Goal: Register for event/course

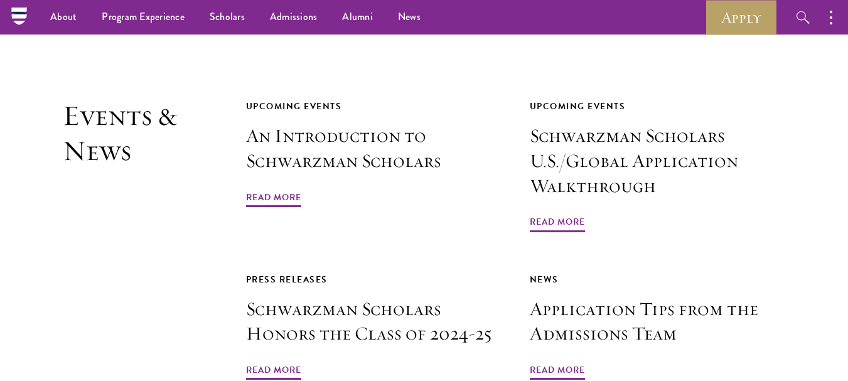
scroll to position [2793, 0]
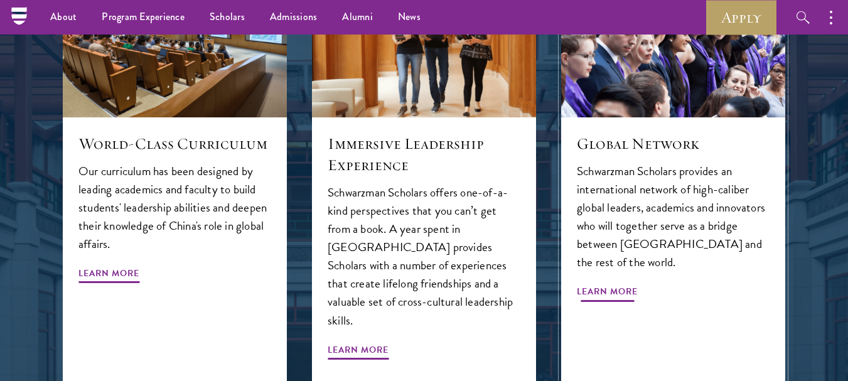
click at [635, 162] on p "Schwarzman Scholars provides an international network of high-caliber global le…" at bounding box center [673, 216] width 193 height 109
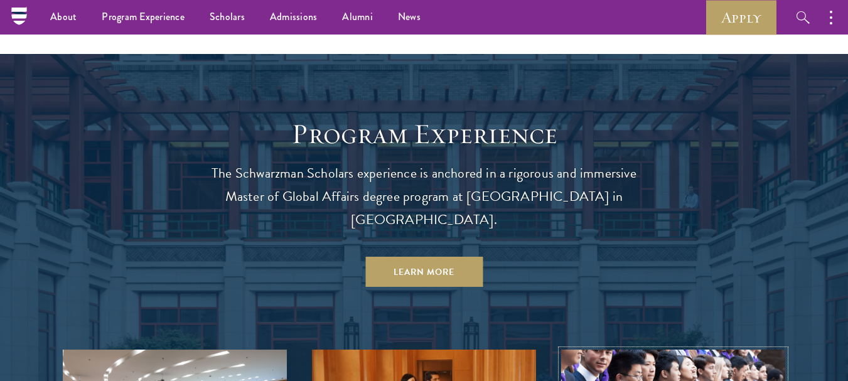
scroll to position [937, 0]
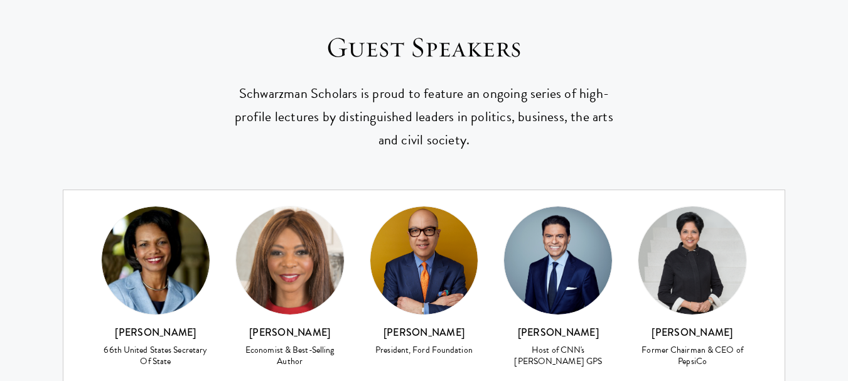
scroll to position [5240, 0]
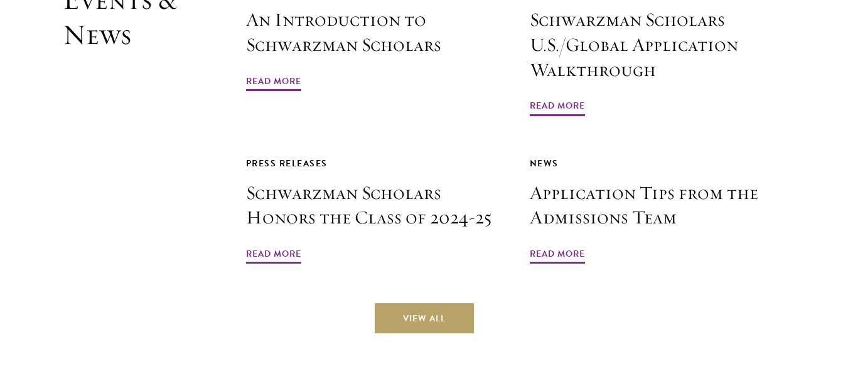
scroll to position [2913, 0]
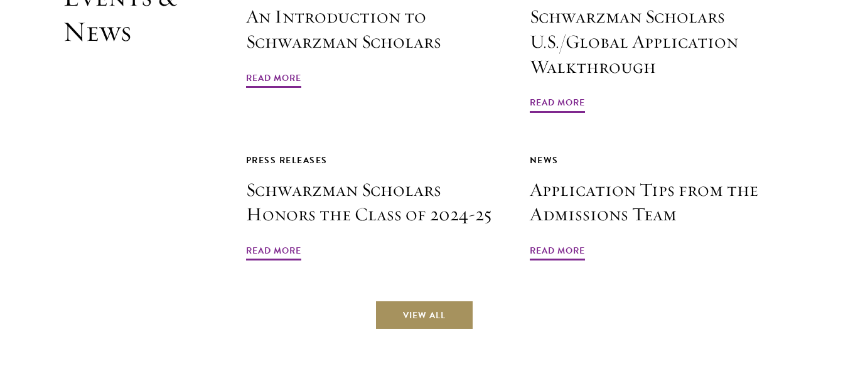
click at [430, 300] on link "View All" at bounding box center [424, 315] width 99 height 30
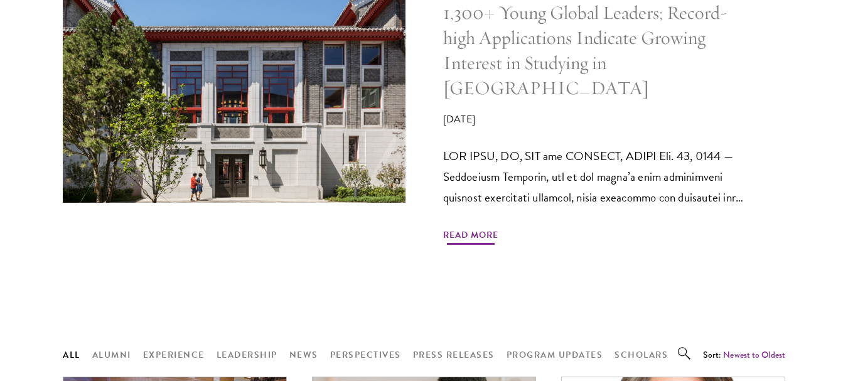
scroll to position [760, 0]
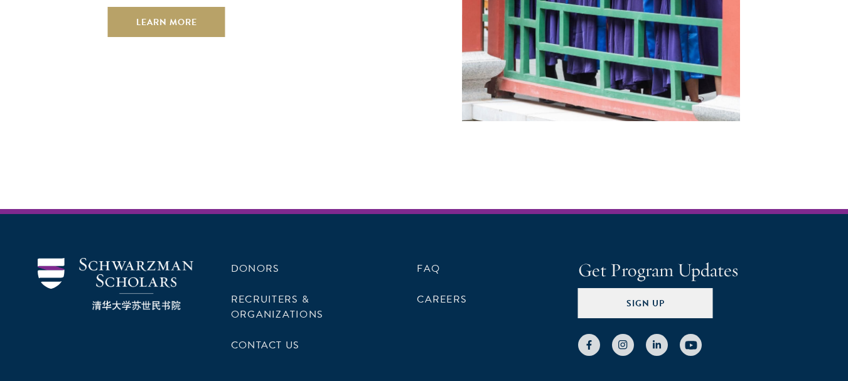
scroll to position [3587, 0]
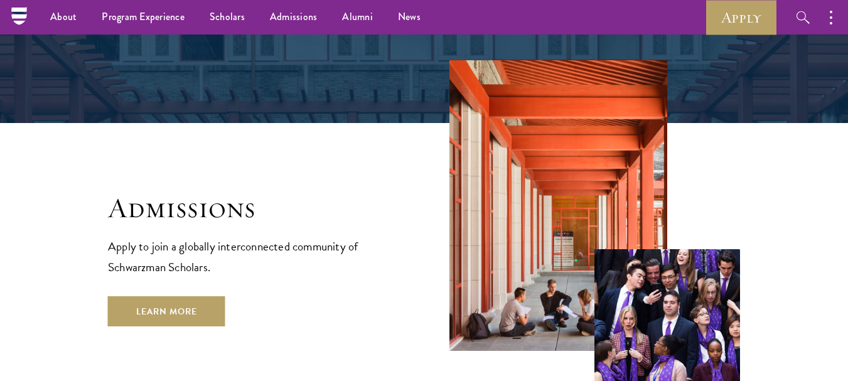
scroll to position [1963, 0]
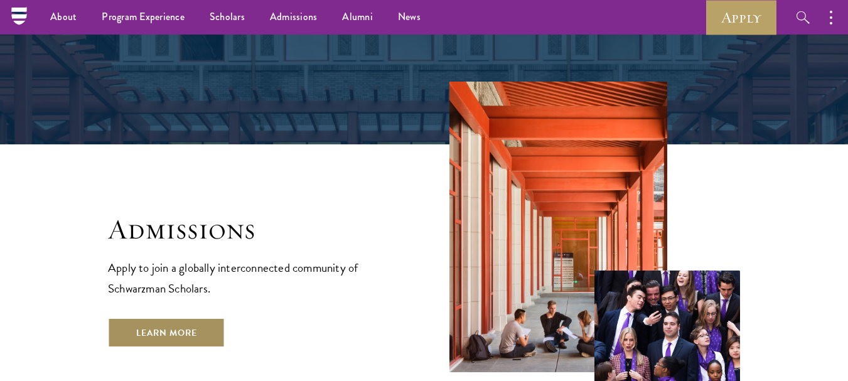
click at [191, 318] on link "Learn More" at bounding box center [166, 333] width 117 height 30
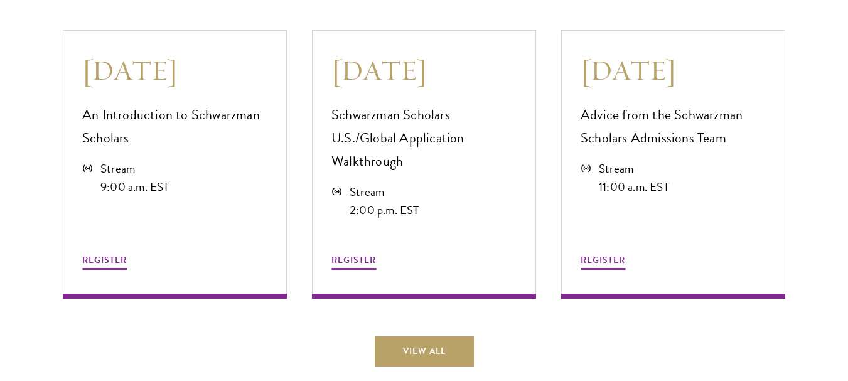
scroll to position [3448, 0]
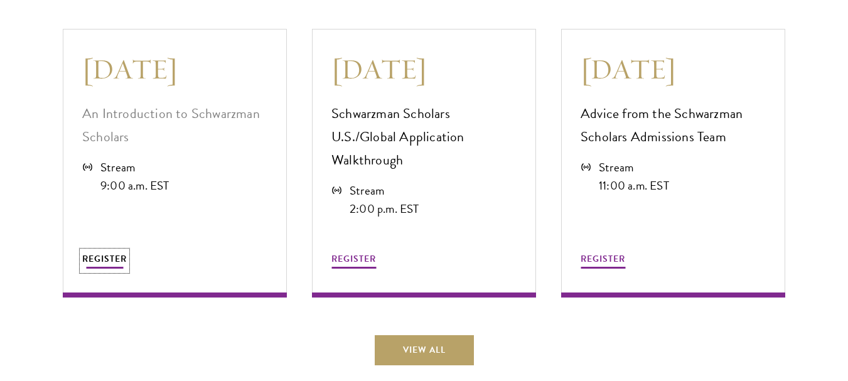
click at [104, 252] on span "REGISTER" at bounding box center [104, 258] width 45 height 13
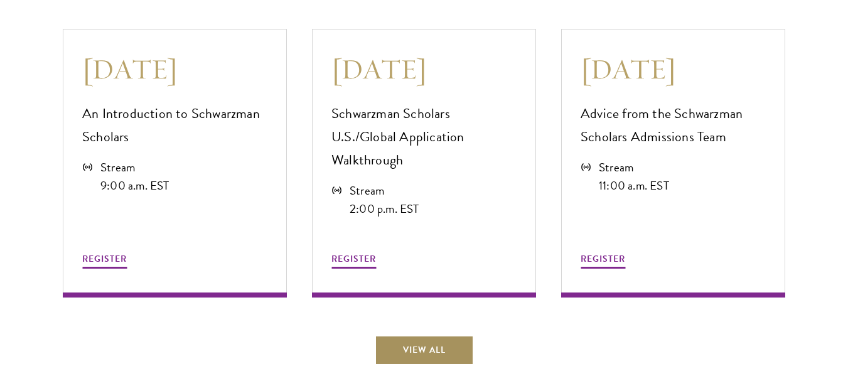
click at [440, 335] on link "View All" at bounding box center [424, 350] width 99 height 30
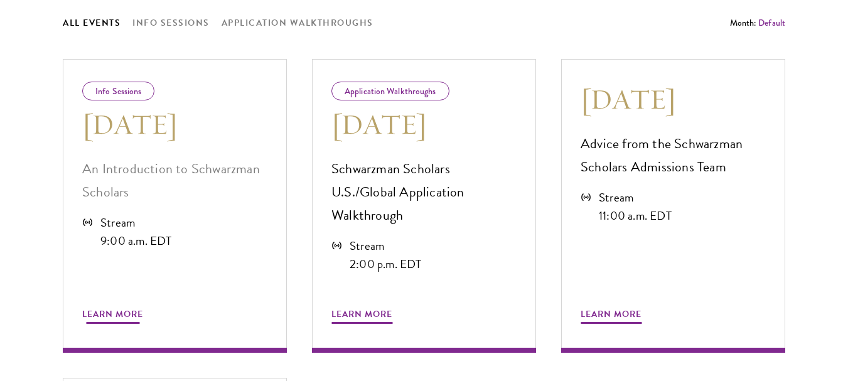
scroll to position [680, 0]
click at [122, 306] on span "Learn More" at bounding box center [112, 315] width 61 height 19
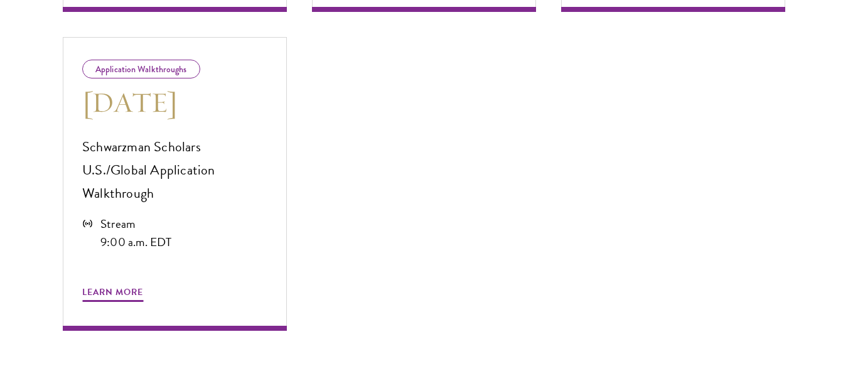
scroll to position [1021, 0]
drag, startPoint x: 544, startPoint y: 405, endPoint x: 527, endPoint y: 170, distance: 235.9
click at [527, 170] on div "All Events Info Sessions Application Walkthroughs Month: Default All August Sep…" at bounding box center [424, 144] width 722 height 941
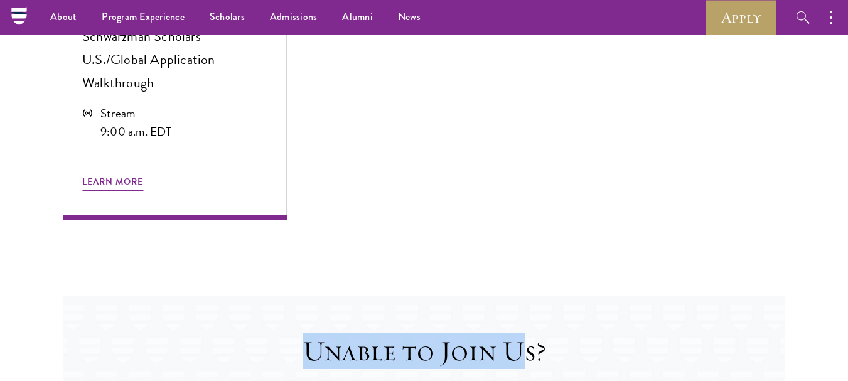
scroll to position [1128, 0]
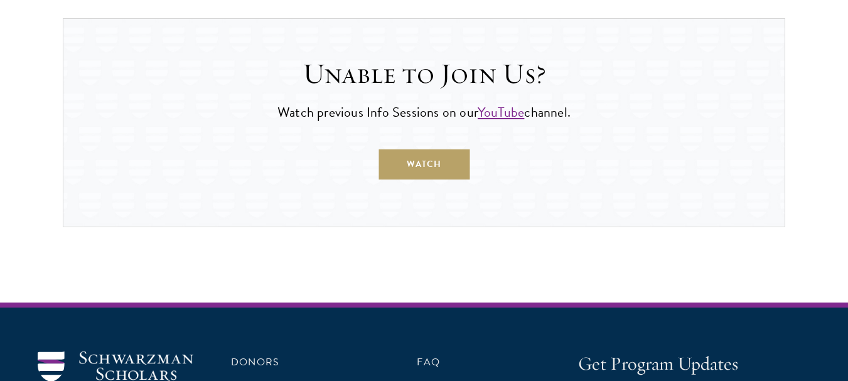
scroll to position [1411, 0]
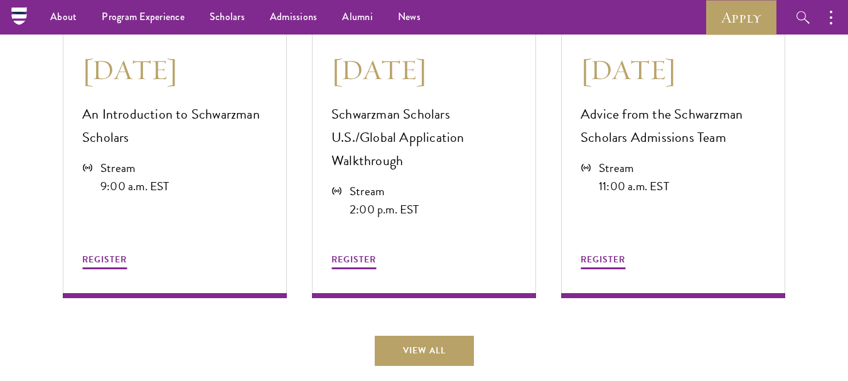
scroll to position [3448, 0]
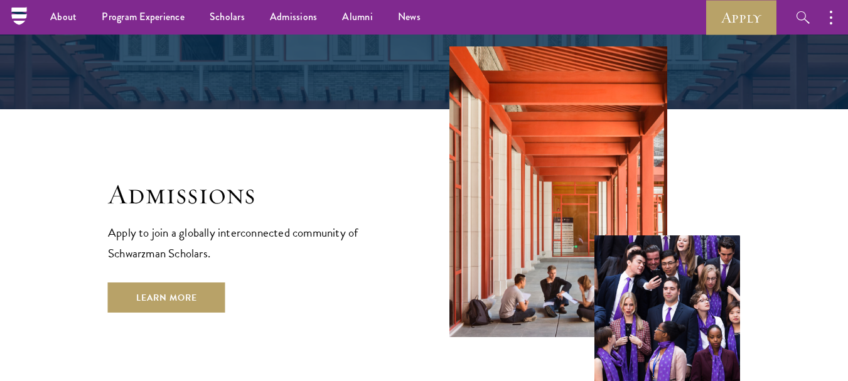
scroll to position [1979, 0]
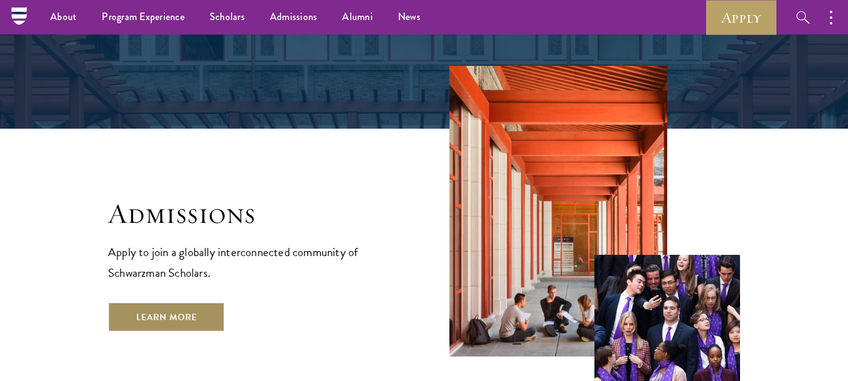
click at [154, 302] on link "Learn More" at bounding box center [166, 317] width 117 height 30
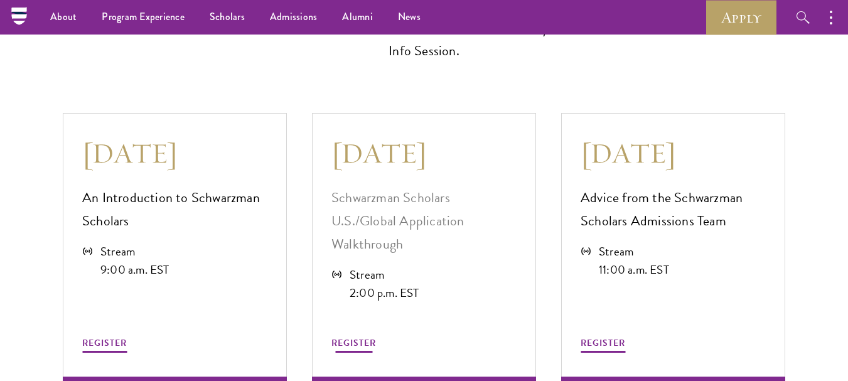
scroll to position [3333, 0]
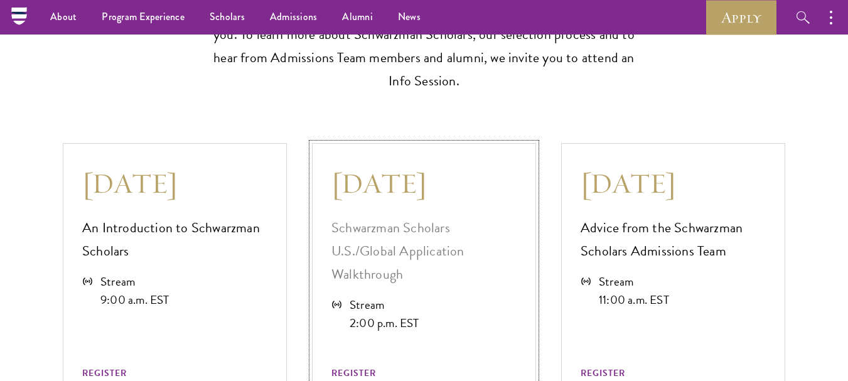
click at [352, 333] on div "REGISTER" at bounding box center [423, 358] width 185 height 53
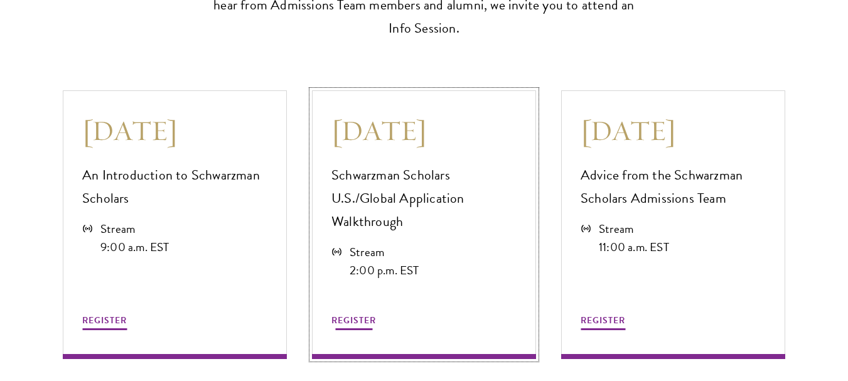
scroll to position [3394, 0]
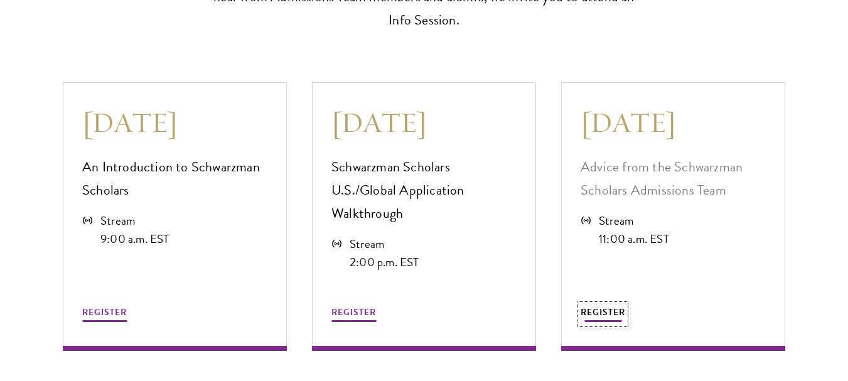
click at [596, 306] on span "REGISTER" at bounding box center [603, 312] width 45 height 13
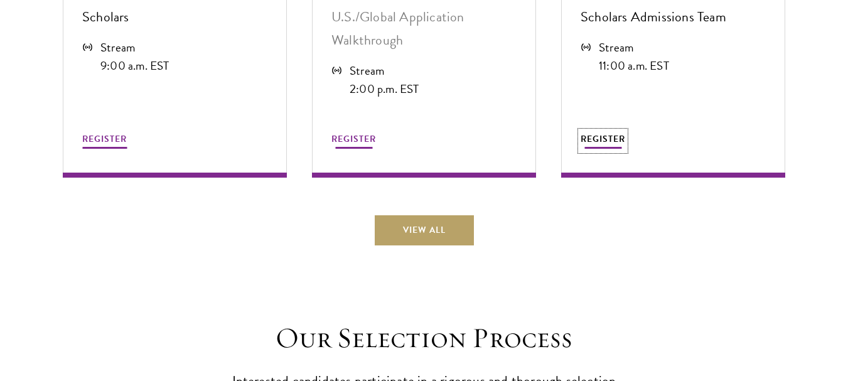
scroll to position [3618, 0]
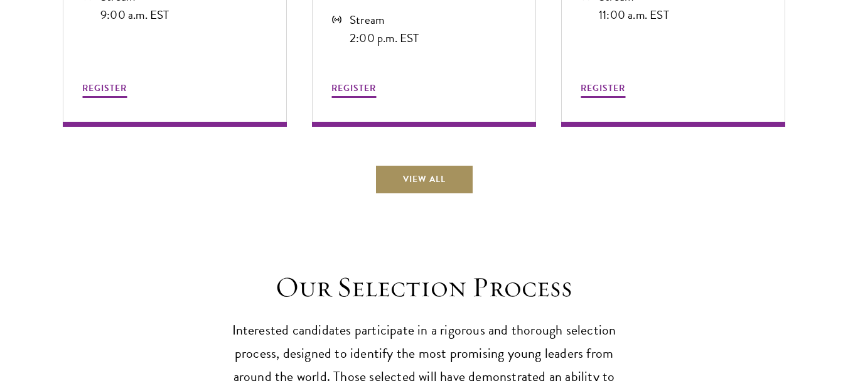
click at [446, 164] on link "View All" at bounding box center [424, 179] width 99 height 30
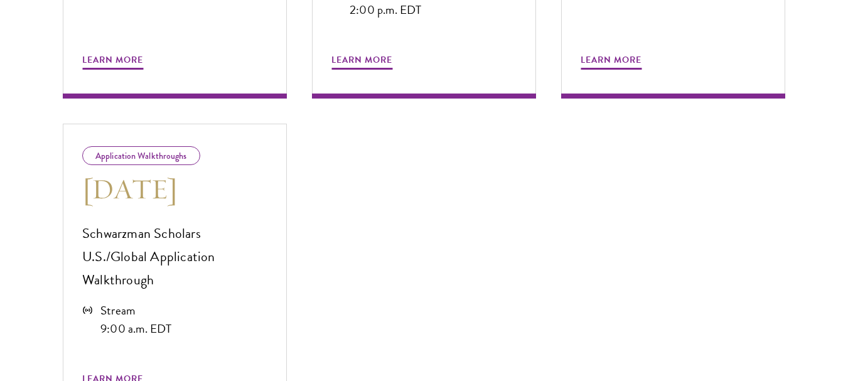
scroll to position [934, 0]
click at [119, 370] on span "Learn More" at bounding box center [112, 379] width 61 height 19
